Goal: Transaction & Acquisition: Purchase product/service

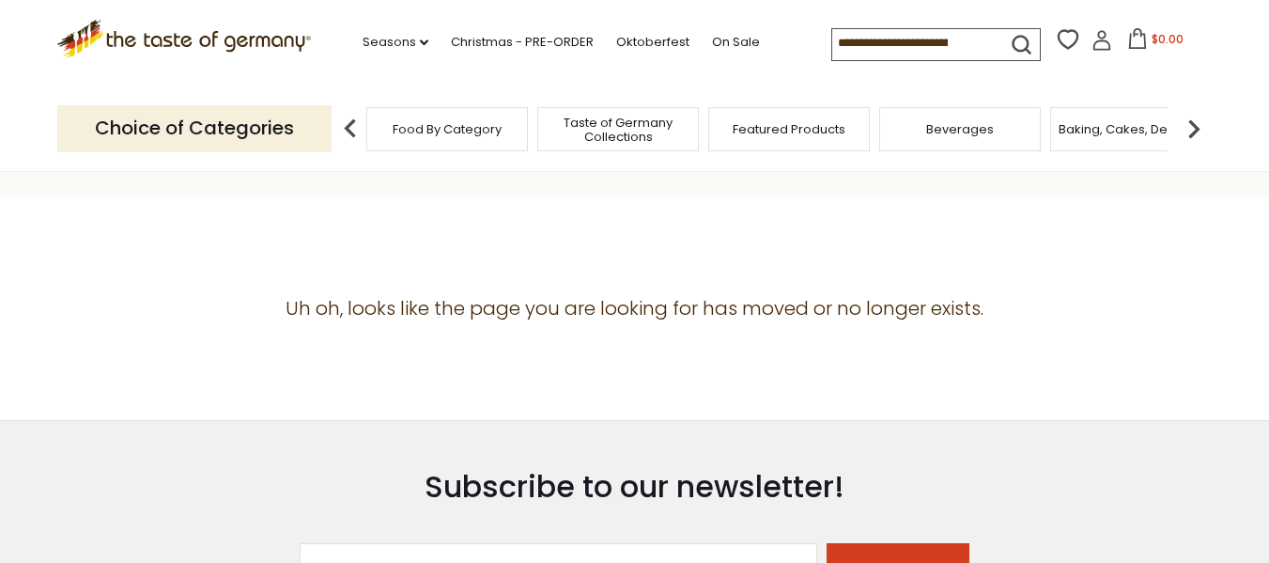
scroll to position [188, 0]
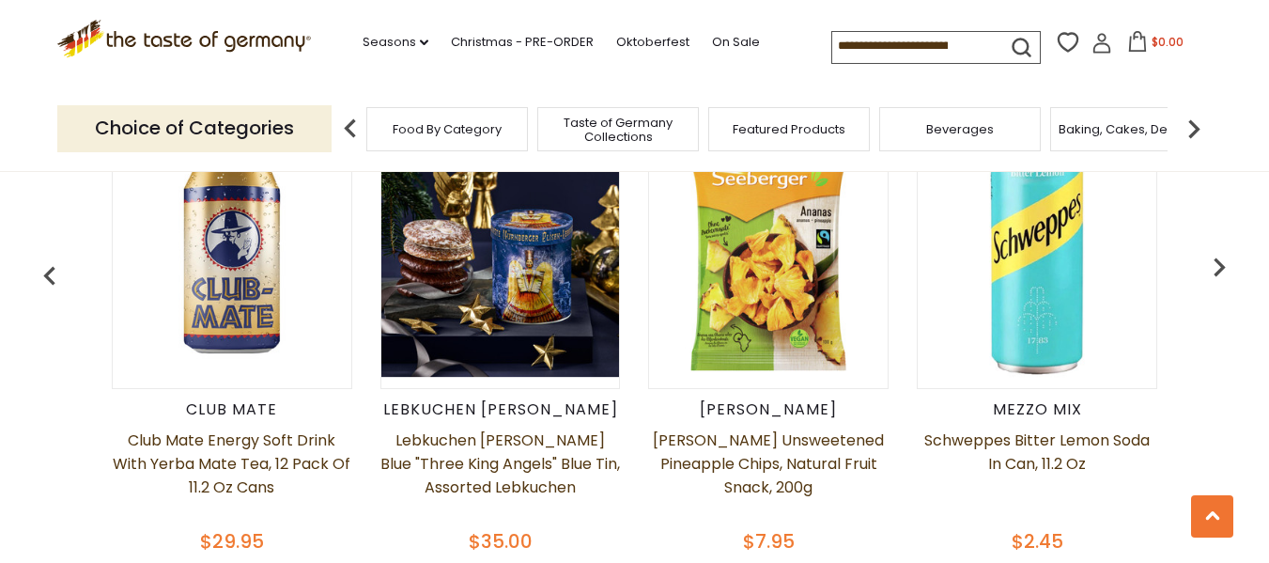
scroll to position [940, 0]
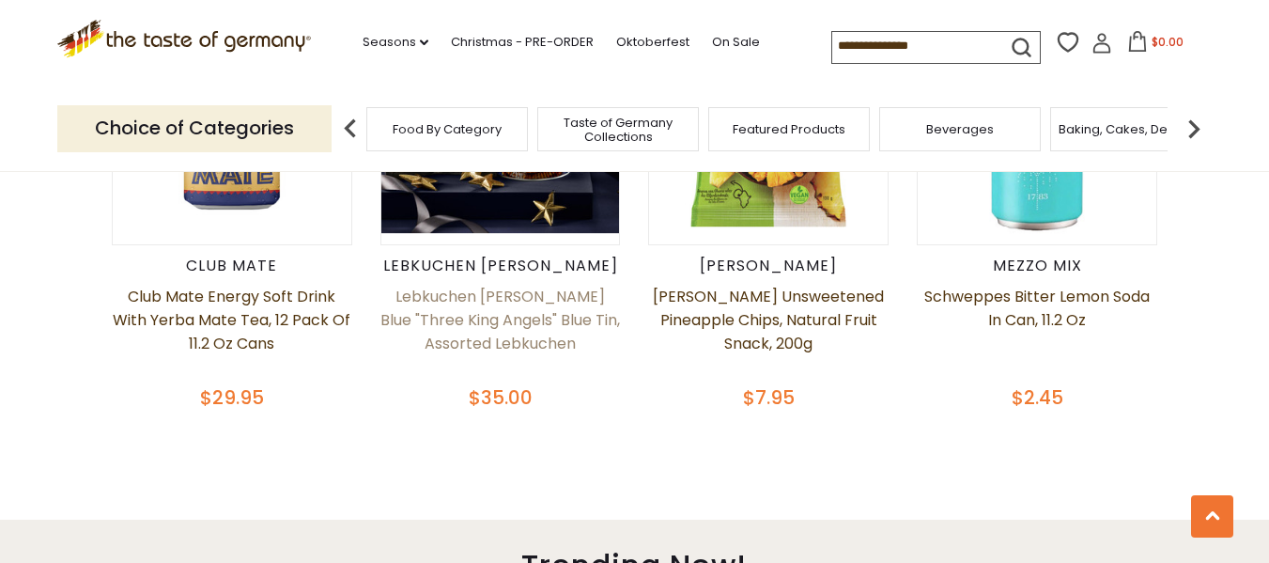
click at [517, 295] on link "Lebkuchen [PERSON_NAME] Blue "Three King Angels" Blue Tin, Assorted Lebkuchen" at bounding box center [501, 332] width 241 height 94
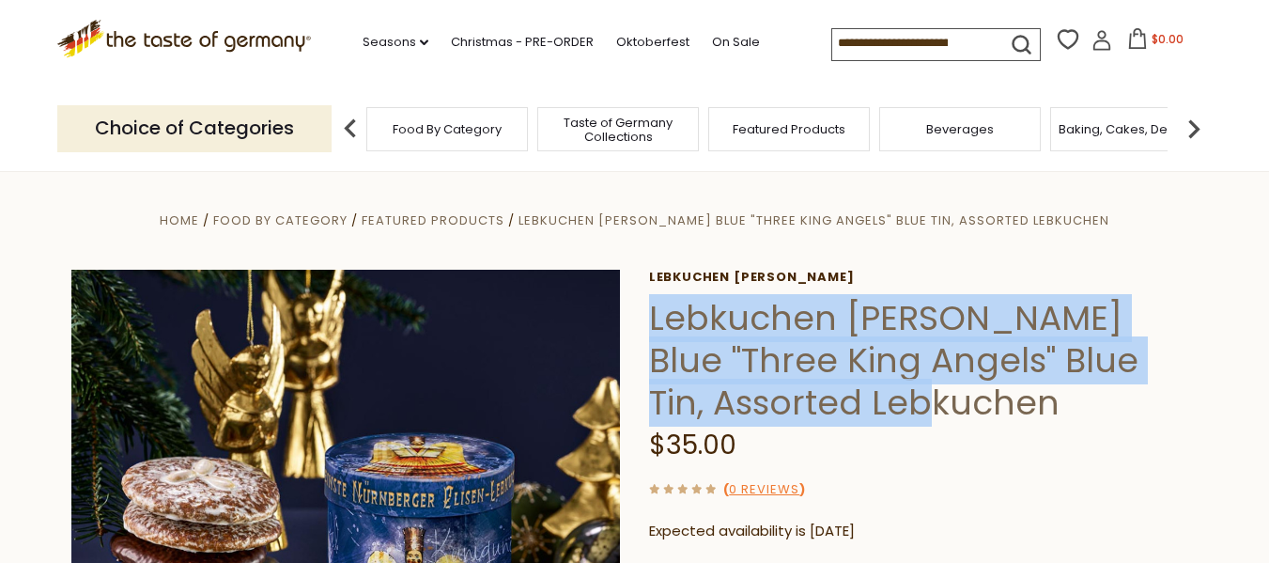
drag, startPoint x: 868, startPoint y: 402, endPoint x: 654, endPoint y: 311, distance: 232.8
click at [654, 311] on h1 "Lebkuchen [PERSON_NAME] Blue "Three King Angels" Blue Tin, Assorted Lebkuchen" at bounding box center [924, 360] width 550 height 127
copy h1 "Lebkuchen [PERSON_NAME] Blue "Three King Angels" Blue Tin, Assorted Lebkuchen"
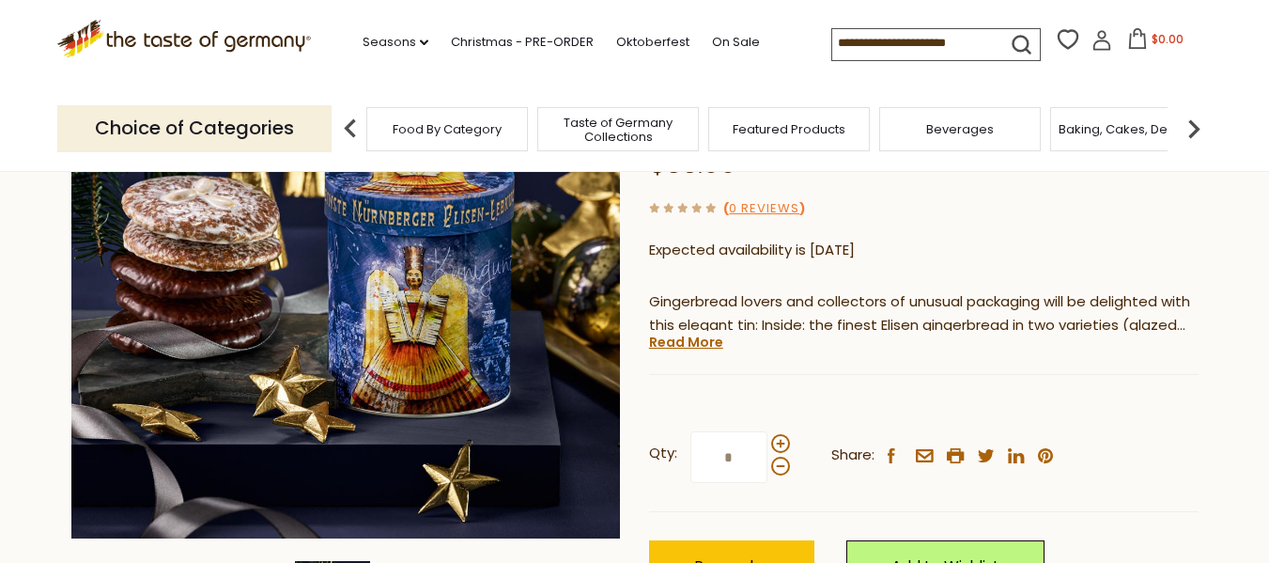
scroll to position [282, 0]
